Goal: Share content

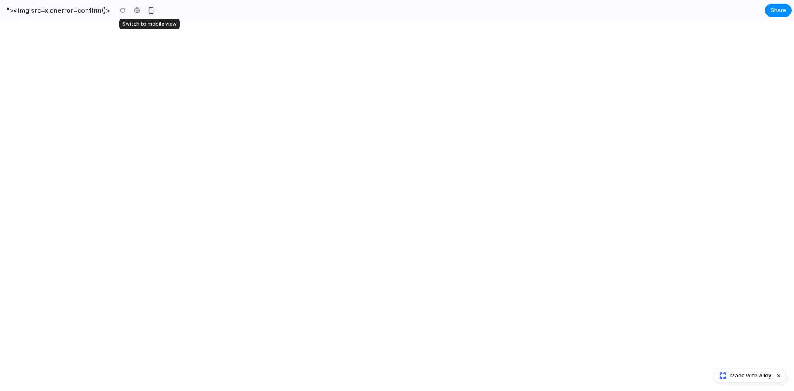
click at [149, 12] on div "button" at bounding box center [151, 10] width 7 height 7
click at [134, 12] on div at bounding box center [137, 10] width 12 height 12
click at [120, 12] on div at bounding box center [123, 10] width 12 height 12
click at [775, 13] on span "Share" at bounding box center [779, 10] width 16 height 8
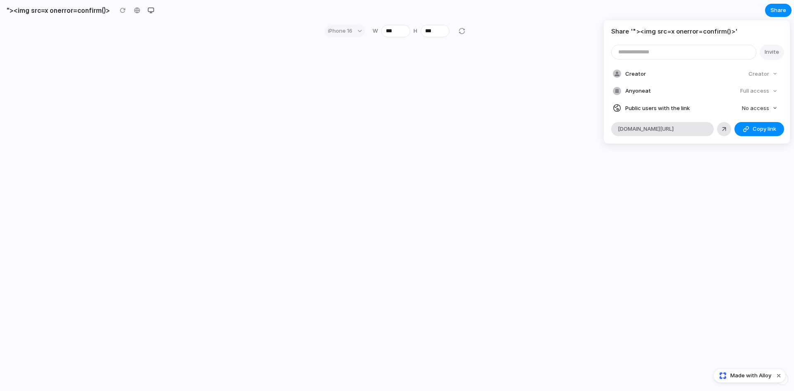
drag, startPoint x: 649, startPoint y: 31, endPoint x: 697, endPoint y: 28, distance: 47.7
click at [697, 28] on h4 "Share ' "><img src=x onerror=confirm()> '" at bounding box center [697, 32] width 171 height 10
